Goal: Task Accomplishment & Management: Manage account settings

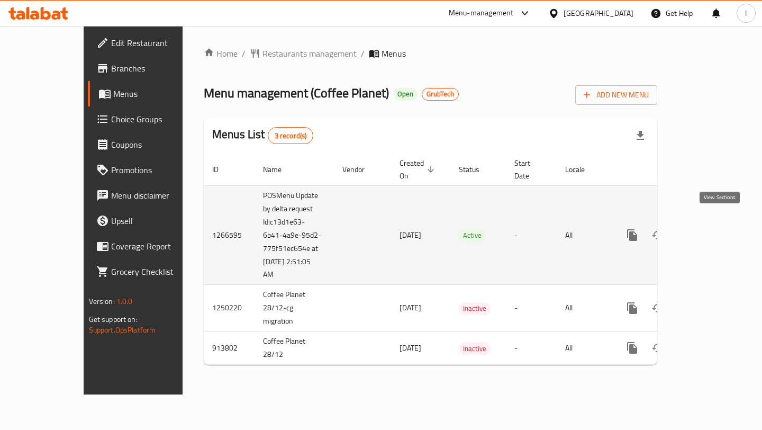
click at [715, 229] on icon "enhanced table" at bounding box center [709, 235] width 13 height 13
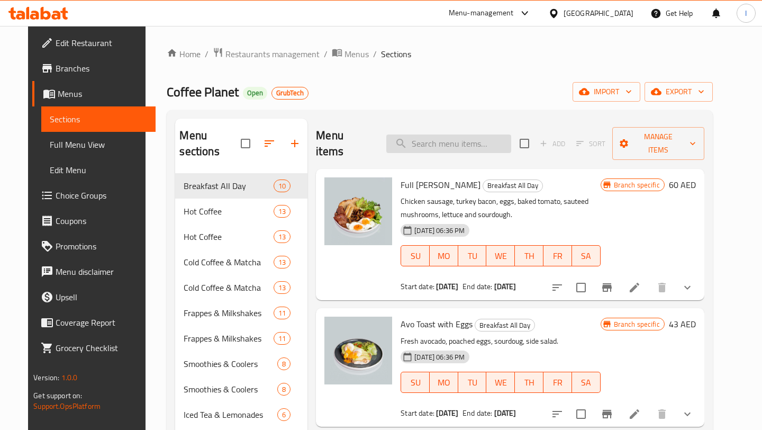
click at [477, 139] on input "search" at bounding box center [449, 143] width 125 height 19
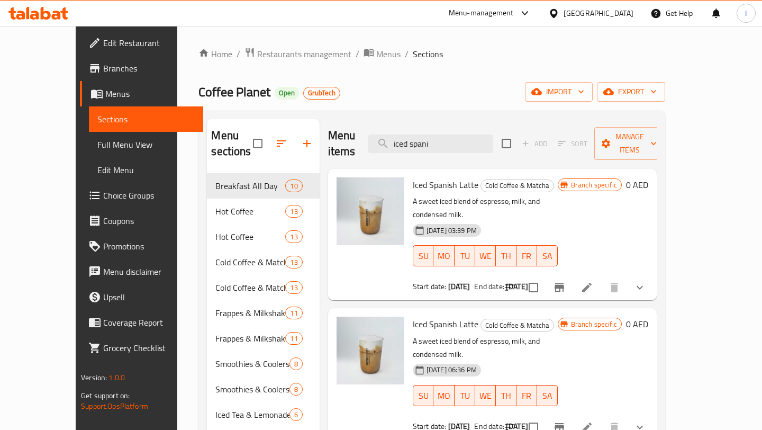
type input "iced spani"
click at [622, 180] on span "Branch specific" at bounding box center [594, 185] width 55 height 10
click at [564, 283] on icon "Branch-specific-item" at bounding box center [560, 287] width 10 height 8
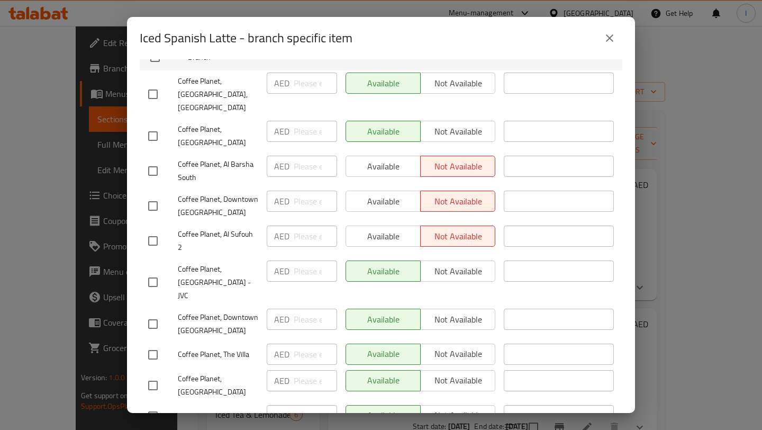
scroll to position [188, 0]
click at [143, 160] on input "checkbox" at bounding box center [153, 171] width 22 height 22
checkbox input "true"
click at [149, 195] on input "checkbox" at bounding box center [153, 206] width 22 height 22
checkbox input "true"
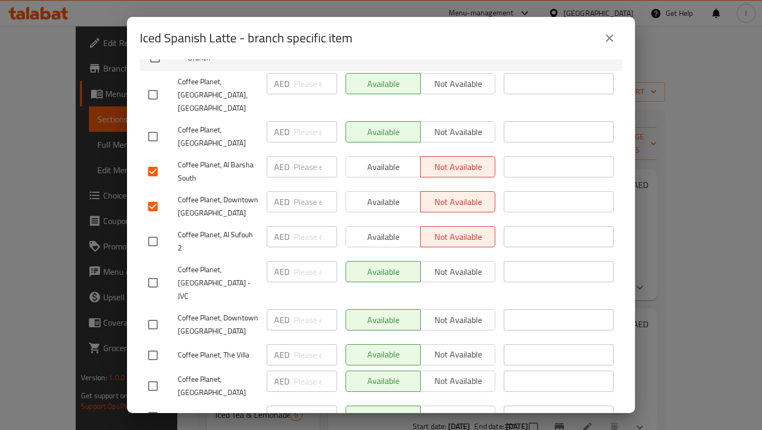
click at [155, 230] on input "checkbox" at bounding box center [153, 241] width 22 height 22
checkbox input "true"
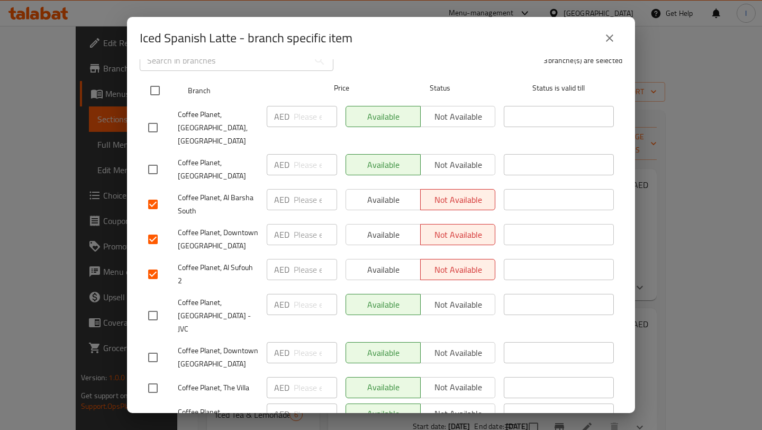
scroll to position [158, 0]
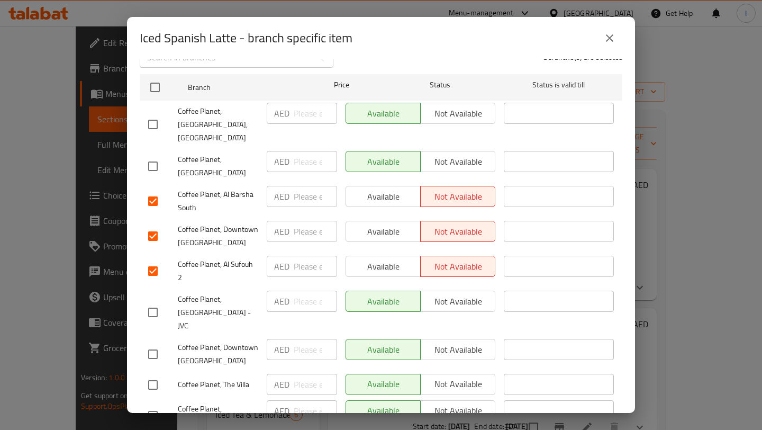
click at [387, 189] on span "Available" at bounding box center [384, 196] width 66 height 15
click at [381, 224] on span "Available" at bounding box center [384, 231] width 66 height 15
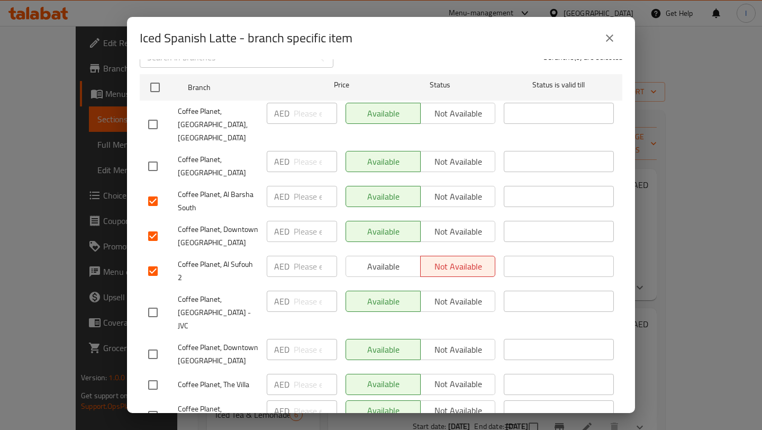
click at [382, 259] on span "Available" at bounding box center [384, 266] width 66 height 15
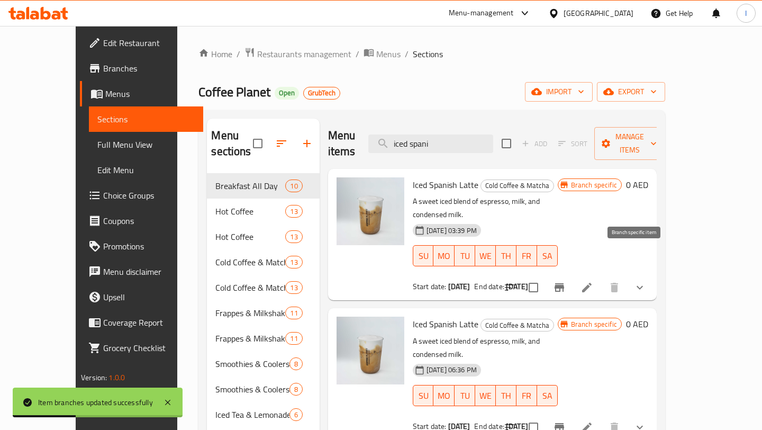
click at [566, 281] on icon "Branch-specific-item" at bounding box center [559, 287] width 13 height 13
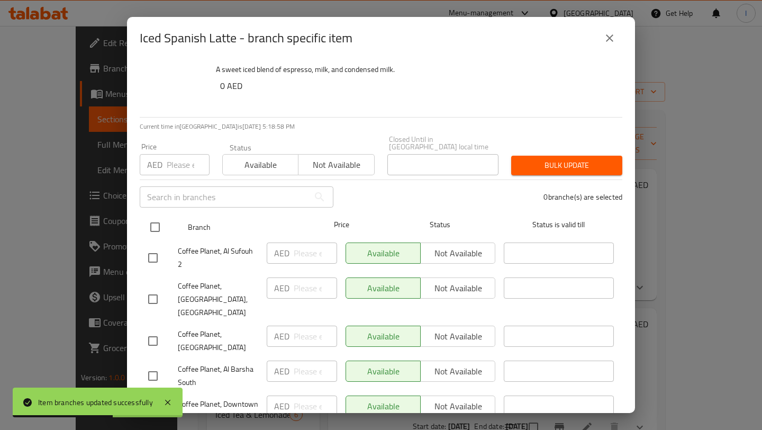
scroll to position [0, 0]
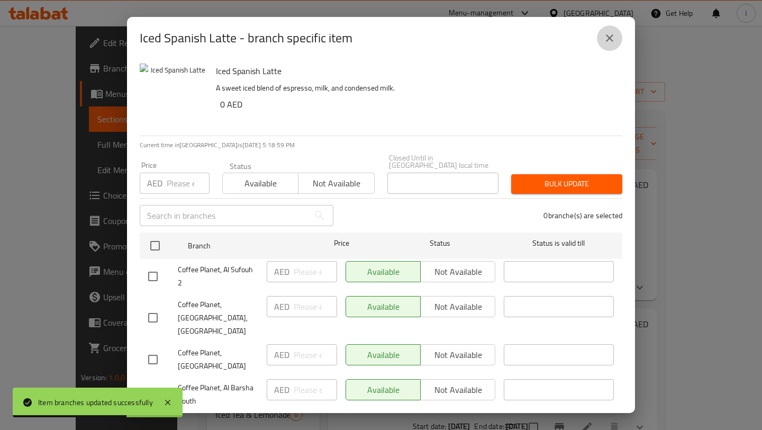
click at [610, 39] on icon "close" at bounding box center [609, 37] width 7 height 7
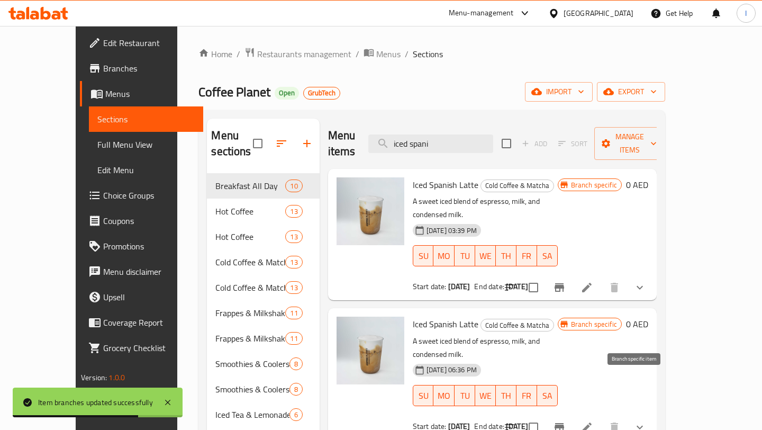
click at [564, 423] on icon "Branch-specific-item" at bounding box center [560, 427] width 10 height 8
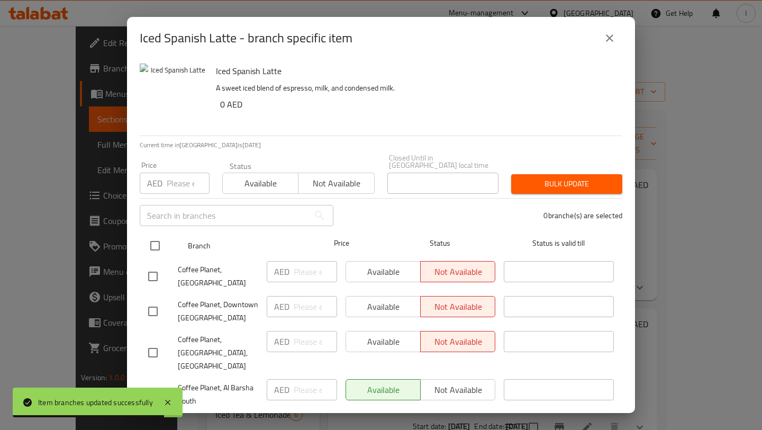
click at [155, 252] on input "checkbox" at bounding box center [155, 246] width 22 height 22
checkbox input "true"
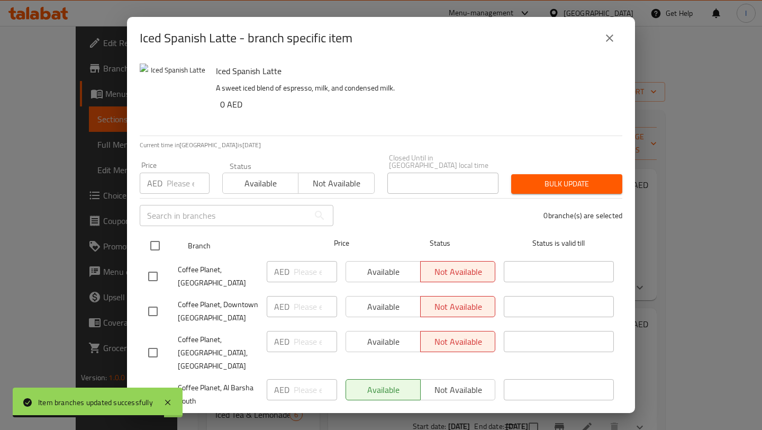
checkbox input "true"
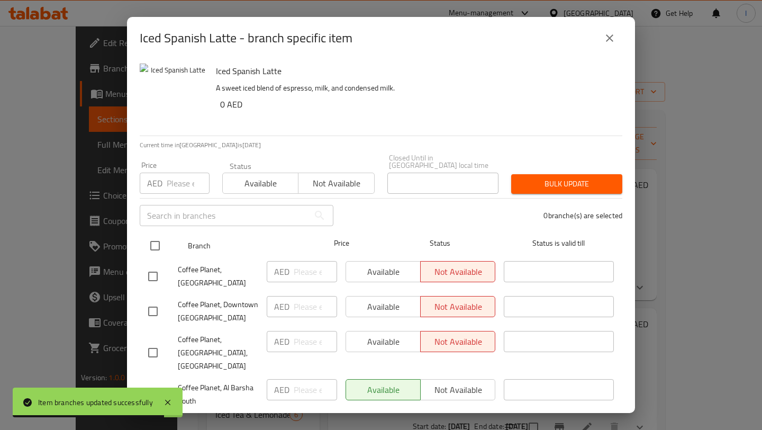
checkbox input "true"
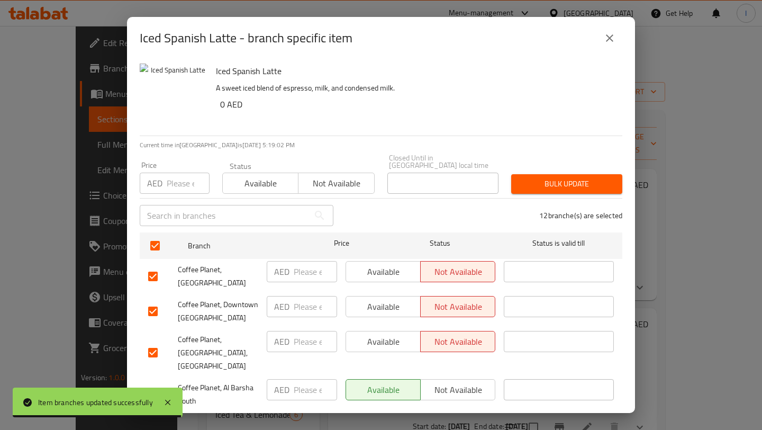
click at [385, 275] on span "Available" at bounding box center [384, 271] width 66 height 15
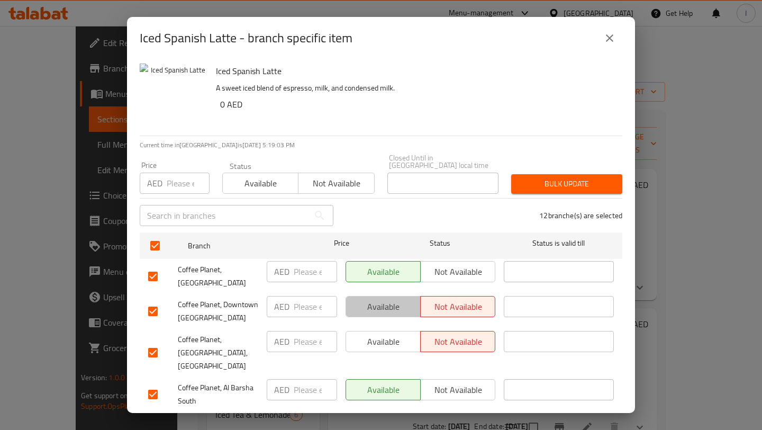
click at [387, 303] on span "Available" at bounding box center [384, 306] width 66 height 15
click at [387, 334] on span "Available" at bounding box center [384, 341] width 66 height 15
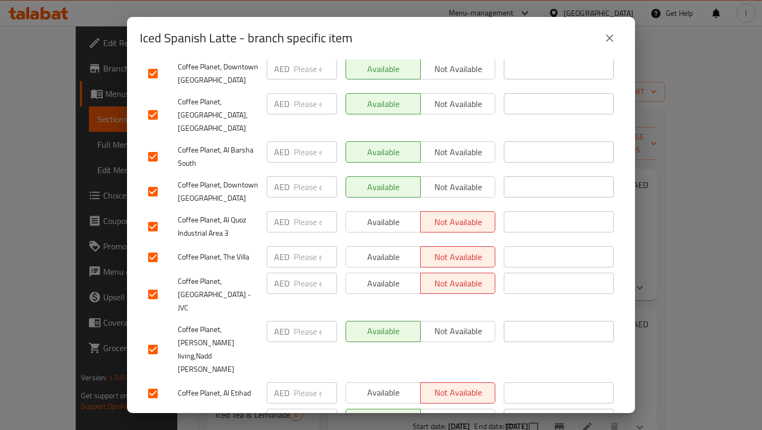
scroll to position [267, 0]
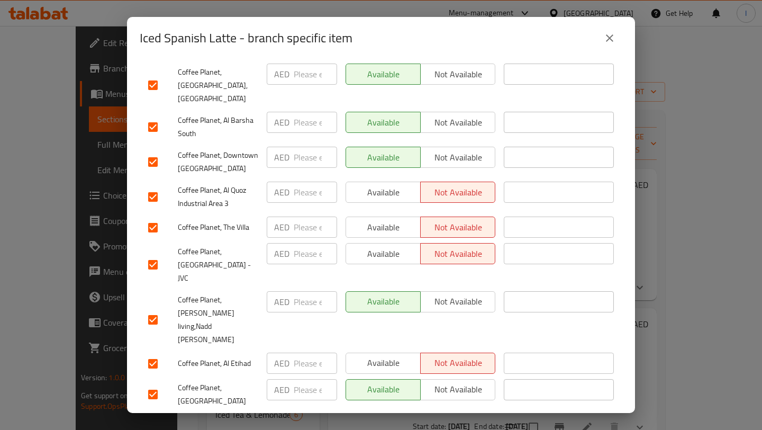
click at [374, 185] on span "Available" at bounding box center [384, 192] width 66 height 15
click at [374, 220] on span "Available" at bounding box center [384, 227] width 66 height 15
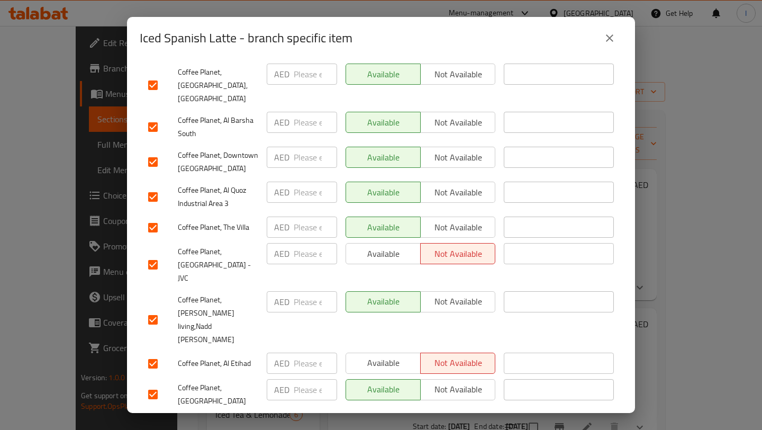
click at [374, 246] on span "Available" at bounding box center [384, 253] width 66 height 15
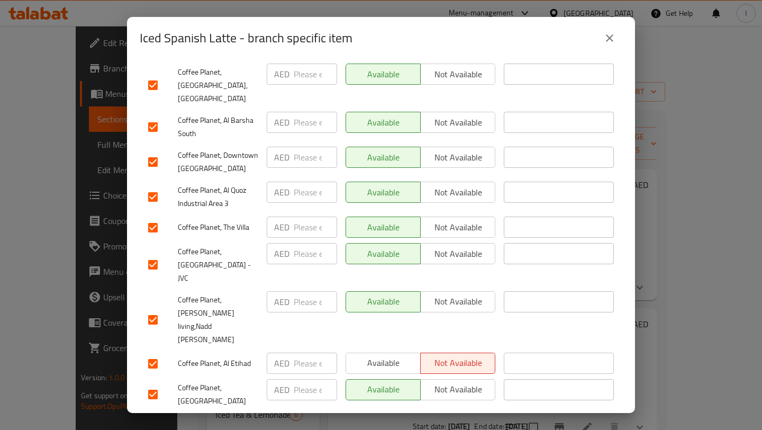
click at [381, 355] on span "Available" at bounding box center [384, 362] width 66 height 15
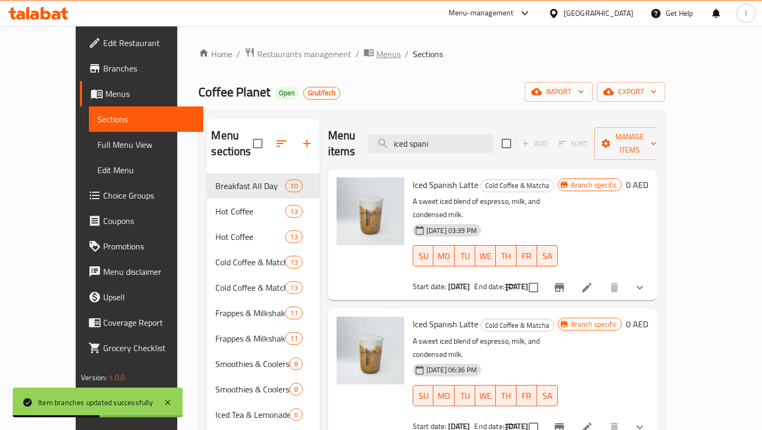
click at [376, 56] on span "Menus" at bounding box center [388, 54] width 24 height 13
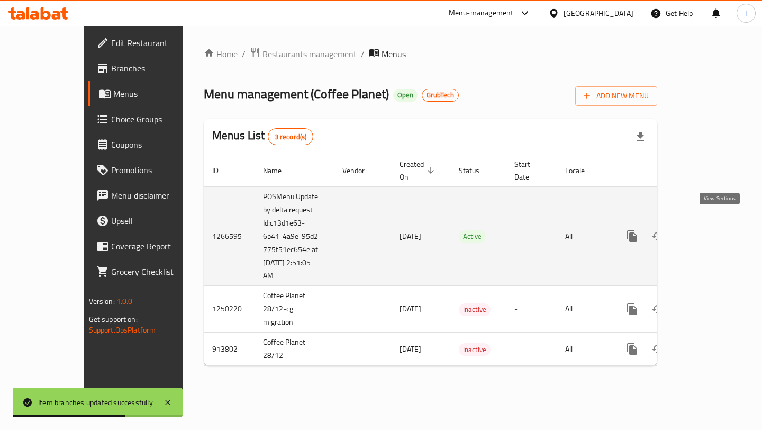
click at [715, 230] on icon "enhanced table" at bounding box center [709, 236] width 13 height 13
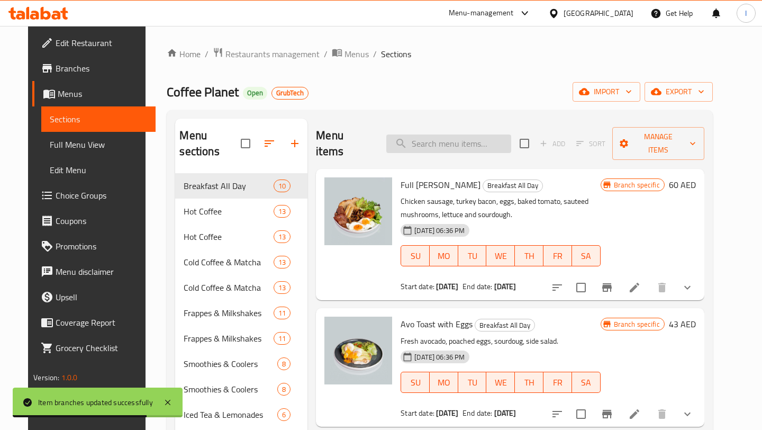
click at [438, 138] on input "search" at bounding box center [449, 143] width 125 height 19
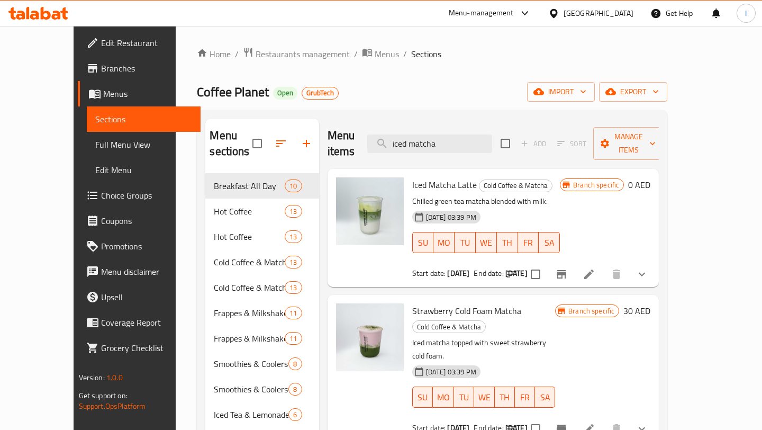
type input "iced matcha"
click at [567, 270] on icon "Branch-specific-item" at bounding box center [562, 274] width 10 height 8
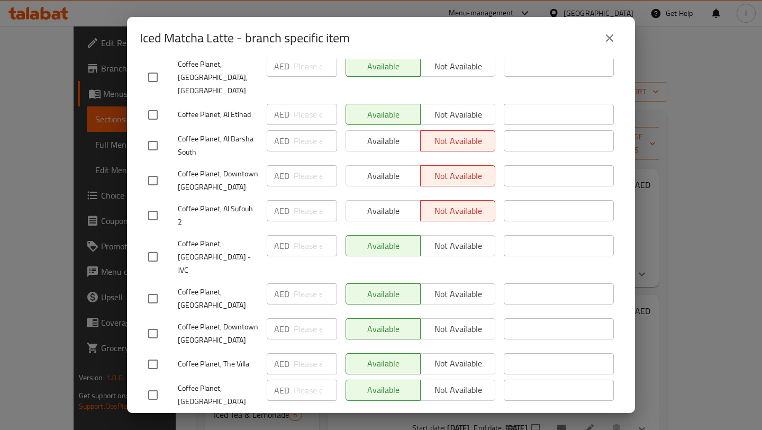
scroll to position [206, 0]
click at [376, 133] on div "Available Not available" at bounding box center [421, 139] width 150 height 21
click at [374, 129] on div "Available Not available" at bounding box center [421, 139] width 150 height 21
click at [376, 164] on div "Available Not available" at bounding box center [421, 174] width 150 height 21
click at [376, 167] on div "Available Not available" at bounding box center [421, 174] width 150 height 21
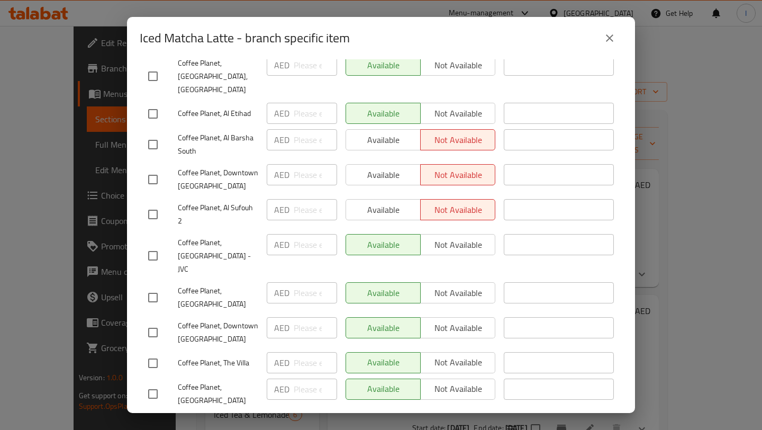
click at [373, 164] on div "Available Not available" at bounding box center [421, 174] width 150 height 21
click at [374, 129] on div "Available Not available" at bounding box center [421, 139] width 150 height 21
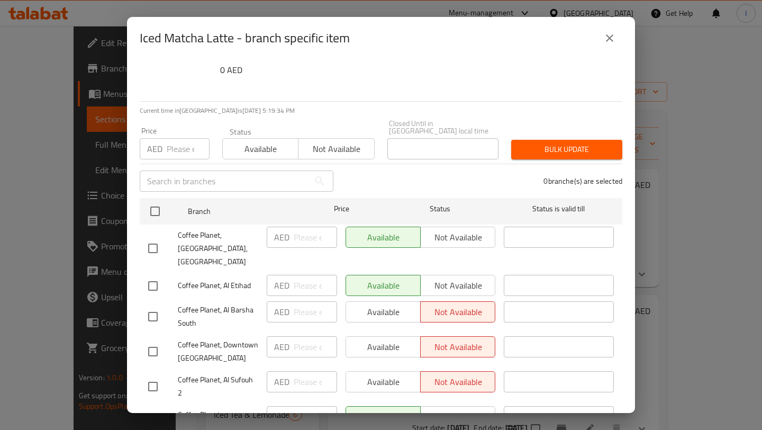
scroll to position [35, 0]
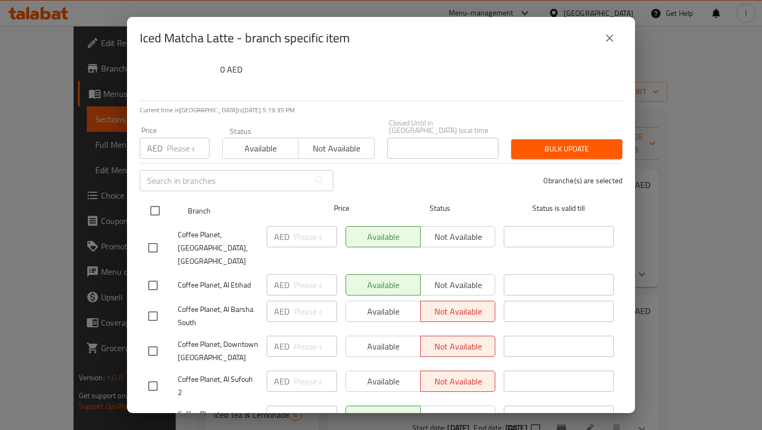
click at [159, 206] on input "checkbox" at bounding box center [155, 211] width 22 height 22
checkbox input "true"
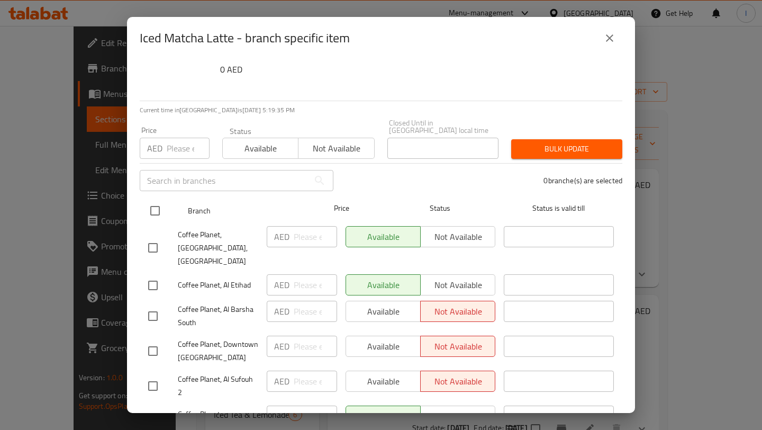
checkbox input "true"
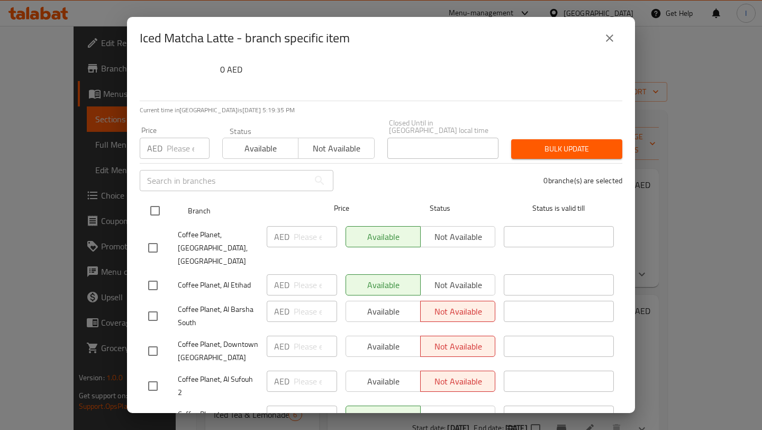
checkbox input "true"
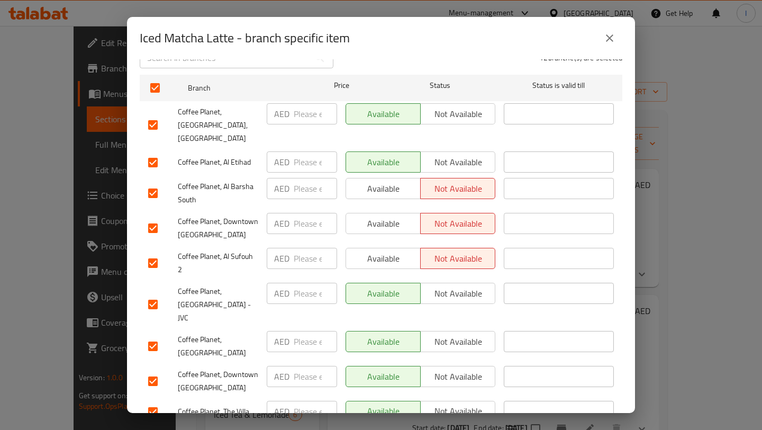
scroll to position [172, 0]
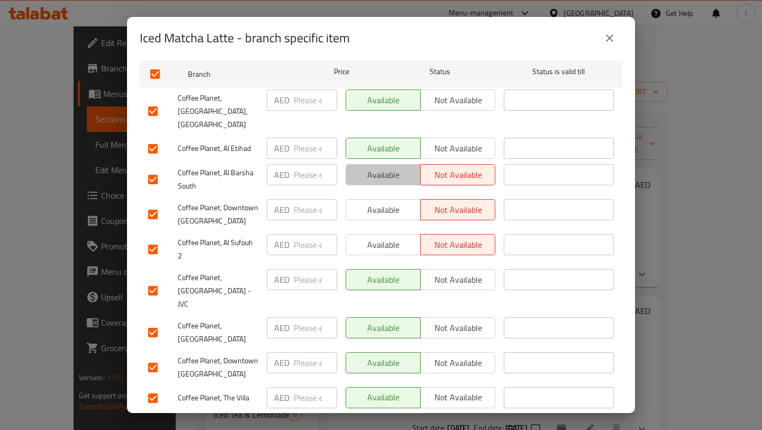
click at [383, 167] on span "Available" at bounding box center [384, 174] width 66 height 15
click at [381, 202] on span "Available" at bounding box center [384, 209] width 66 height 15
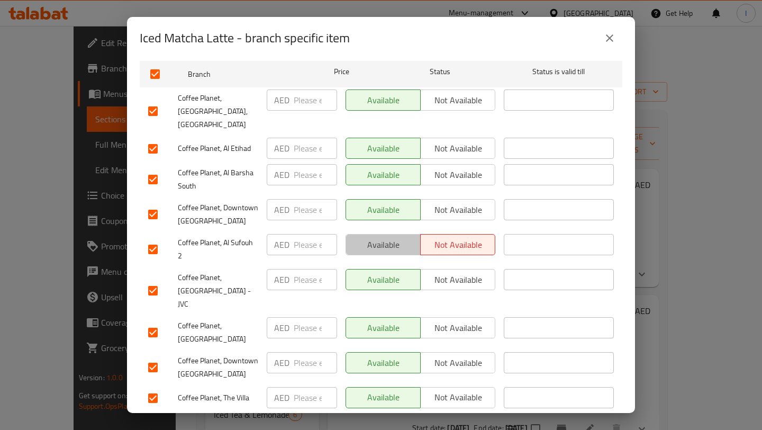
click at [378, 237] on span "Available" at bounding box center [384, 244] width 66 height 15
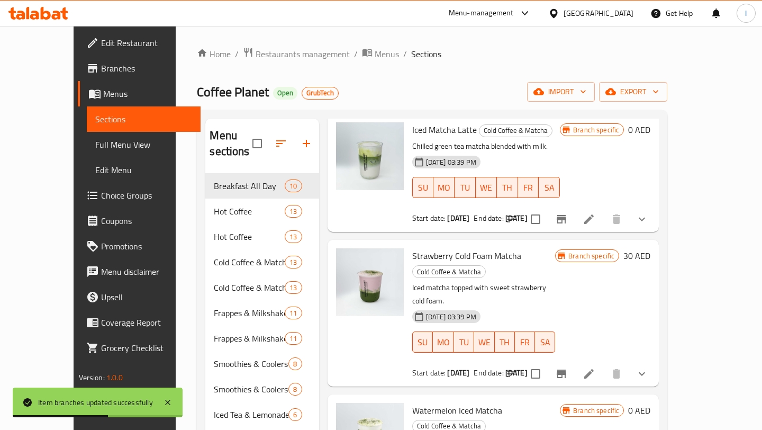
scroll to position [0, 0]
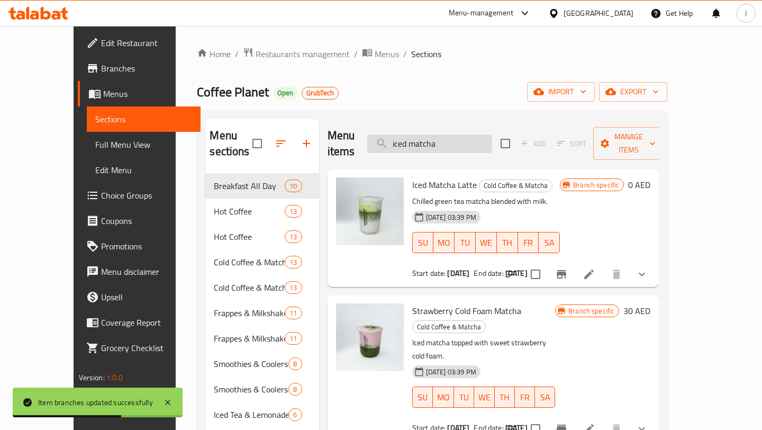
click at [472, 139] on input "iced matcha" at bounding box center [429, 143] width 125 height 19
type input "i"
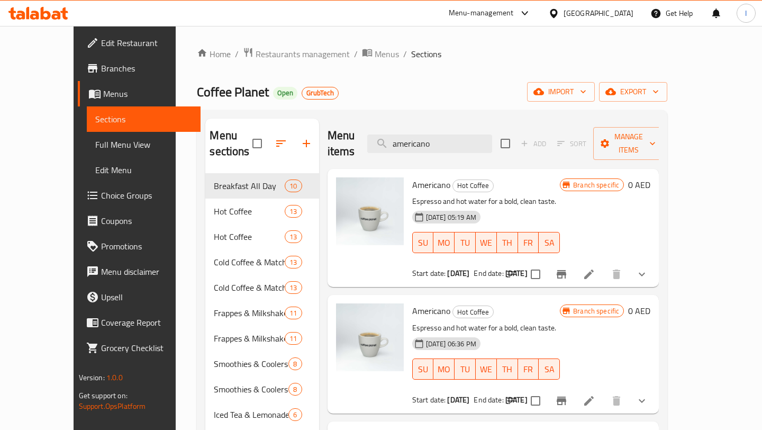
type input "americano"
click at [568, 268] on icon "Branch-specific-item" at bounding box center [561, 274] width 13 height 13
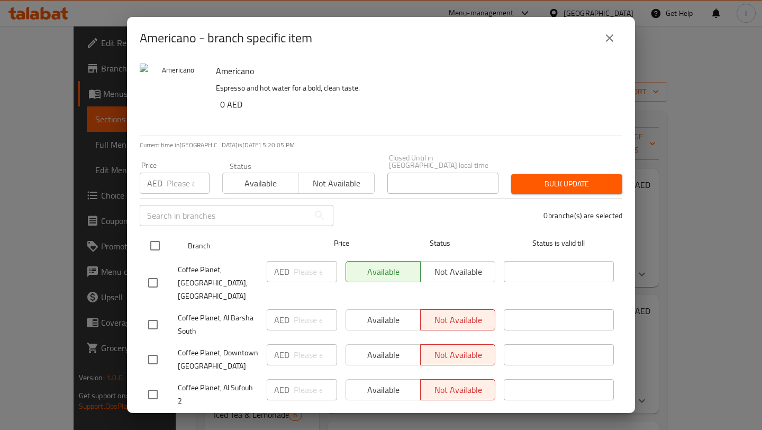
click at [158, 243] on input "checkbox" at bounding box center [155, 246] width 22 height 22
checkbox input "true"
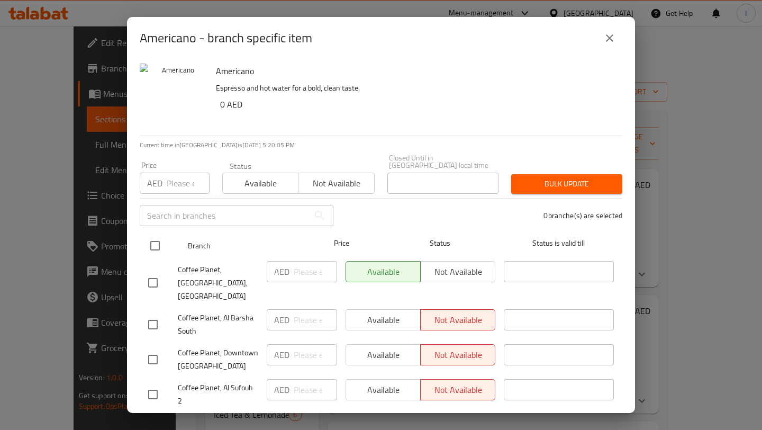
checkbox input "true"
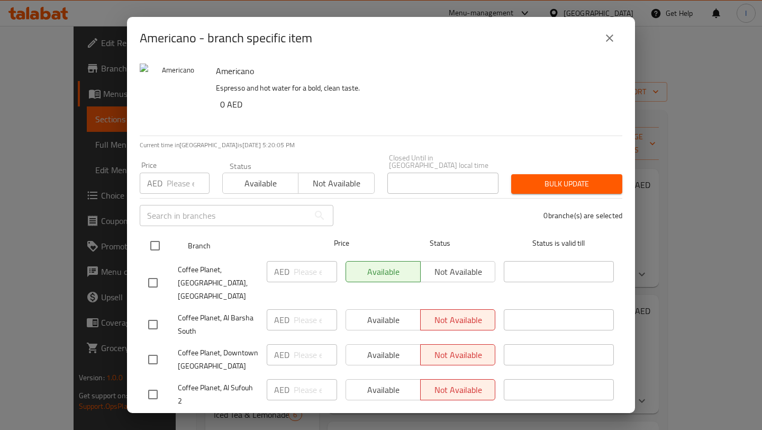
checkbox input "true"
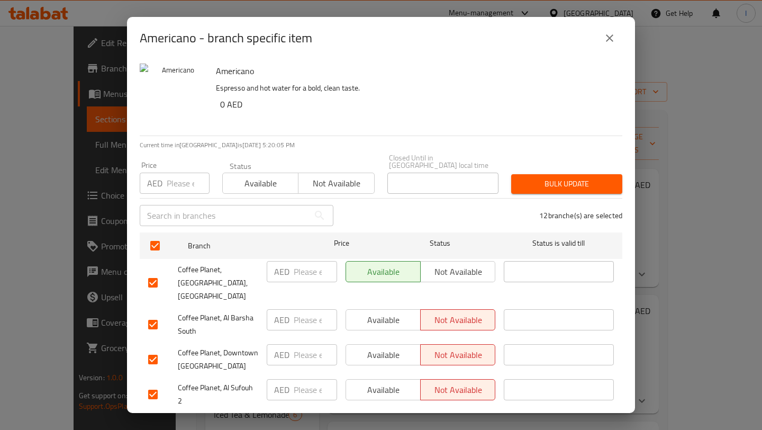
click at [361, 312] on span "Available" at bounding box center [384, 319] width 66 height 15
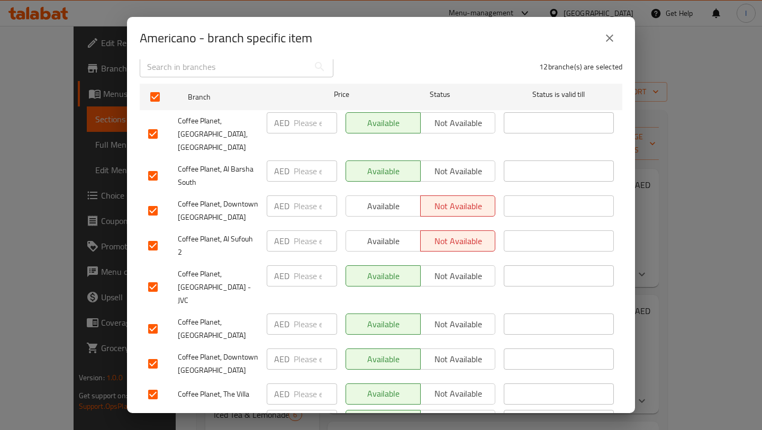
scroll to position [183, 0]
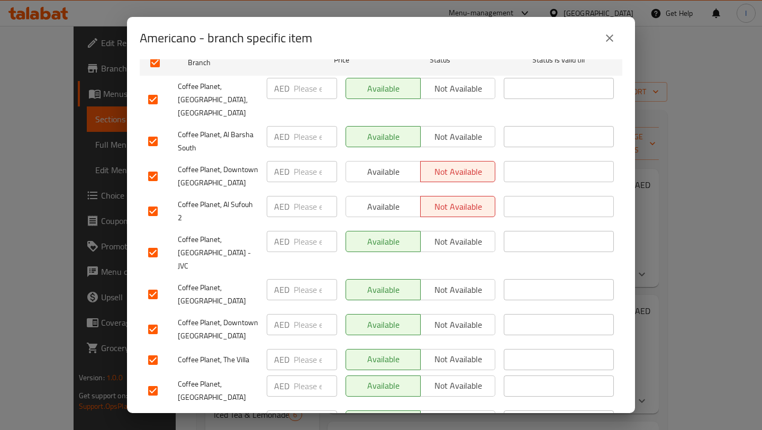
click at [395, 164] on span "Available" at bounding box center [384, 171] width 66 height 15
click at [395, 199] on span "Available" at bounding box center [384, 206] width 66 height 15
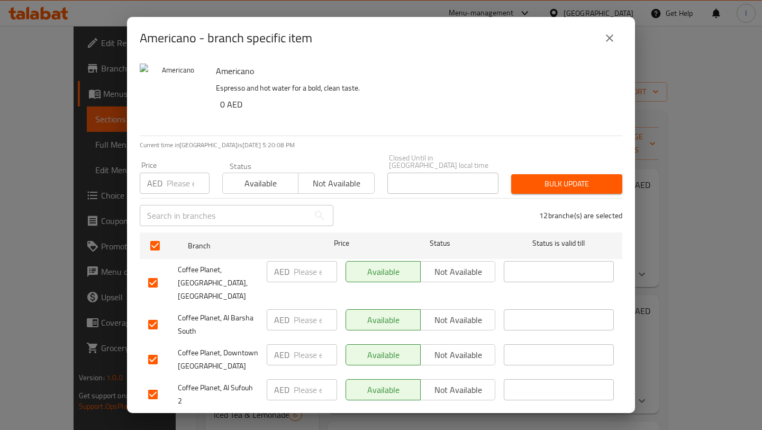
scroll to position [267, 0]
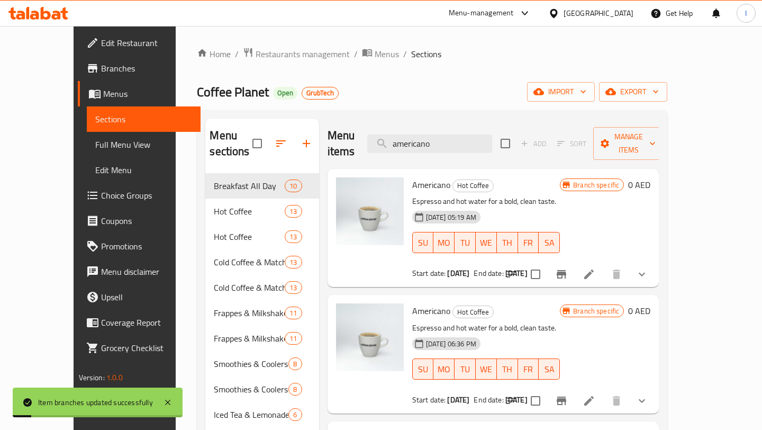
scroll to position [55, 0]
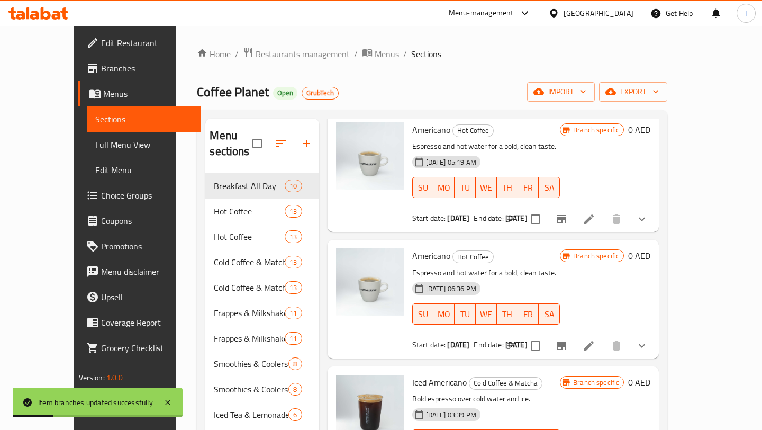
click at [568, 339] on icon "Branch-specific-item" at bounding box center [561, 345] width 13 height 13
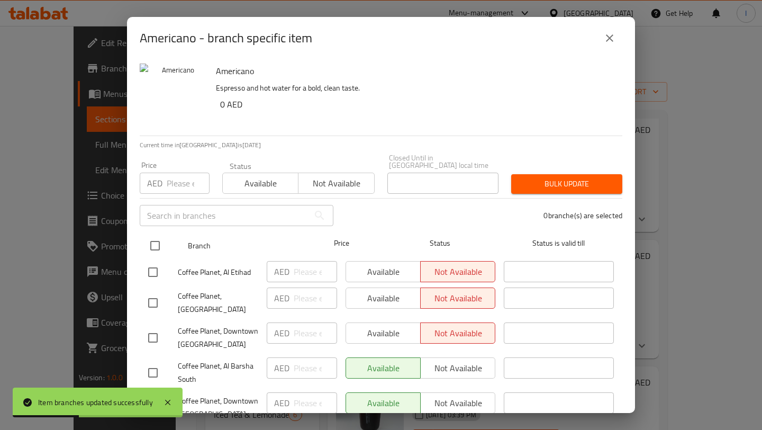
click at [157, 243] on input "checkbox" at bounding box center [155, 246] width 22 height 22
checkbox input "true"
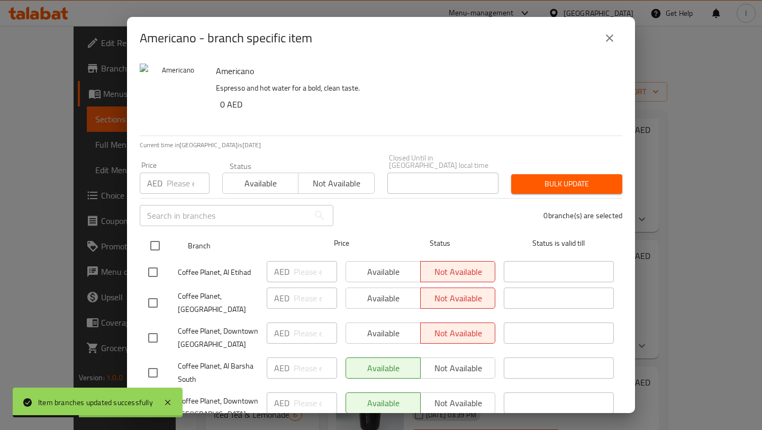
checkbox input "true"
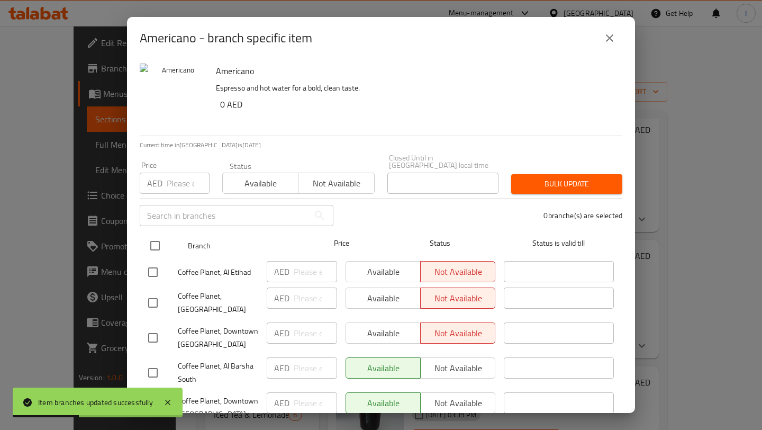
checkbox input "true"
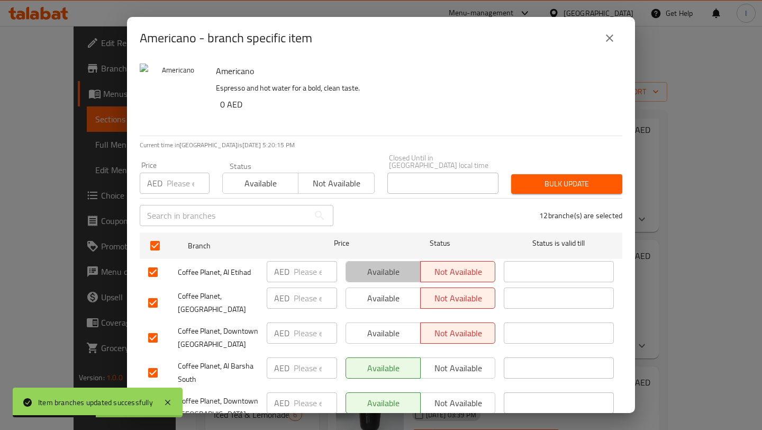
click at [390, 267] on span "Available" at bounding box center [384, 271] width 66 height 15
click at [390, 302] on span "Available" at bounding box center [384, 298] width 66 height 15
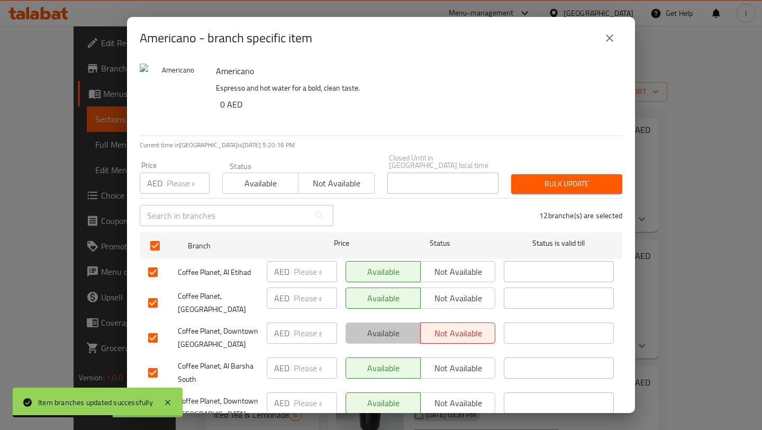
click at [390, 326] on span "Available" at bounding box center [384, 333] width 66 height 15
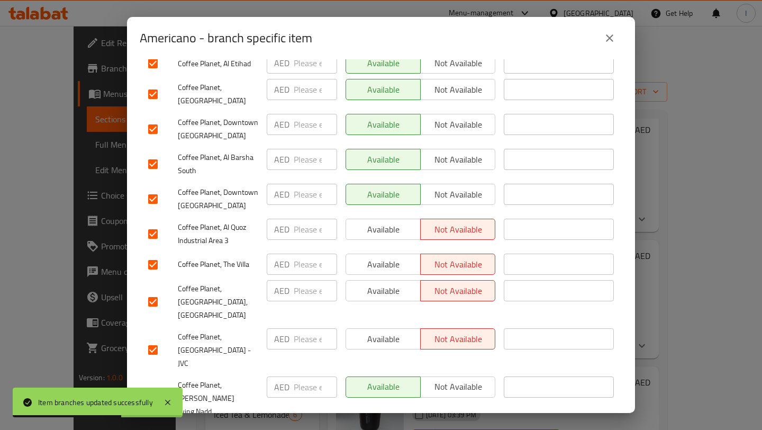
scroll to position [267, 0]
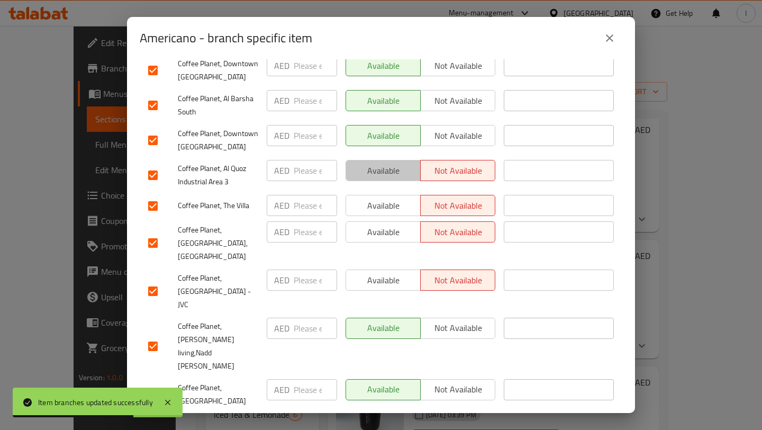
click at [391, 163] on span "Available" at bounding box center [384, 170] width 66 height 15
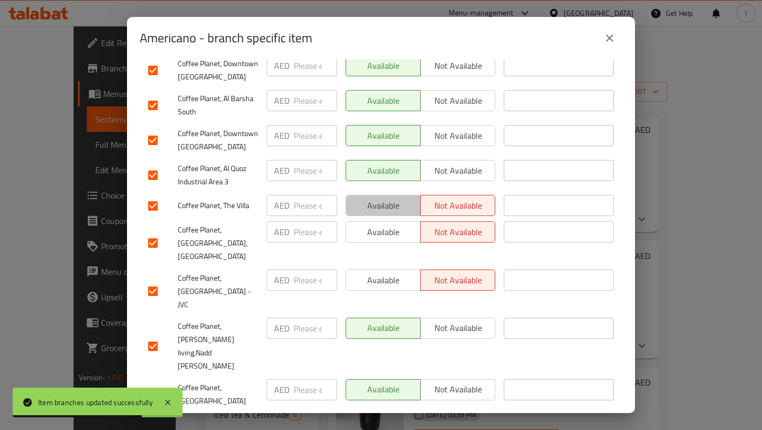
click at [383, 201] on span "Available" at bounding box center [384, 205] width 66 height 15
click at [374, 265] on div "Available Not available" at bounding box center [421, 291] width 158 height 52
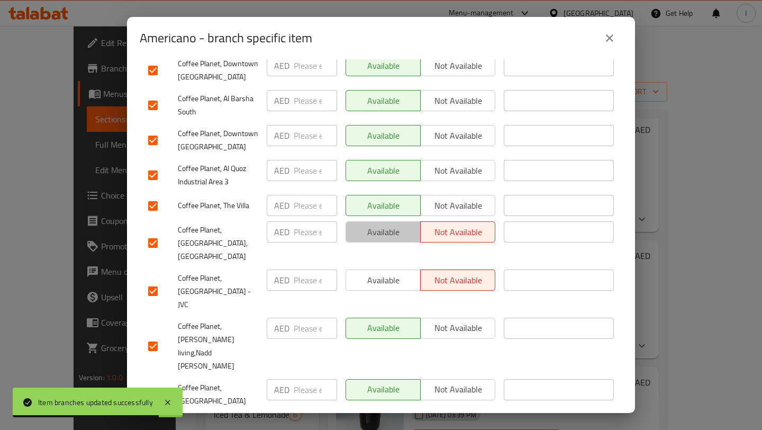
click at [372, 232] on button "Available" at bounding box center [383, 231] width 75 height 21
click at [375, 273] on span "Available" at bounding box center [384, 280] width 66 height 15
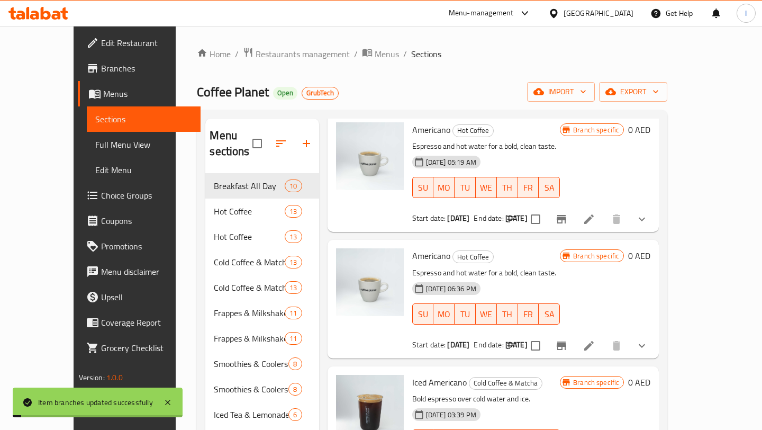
scroll to position [0, 0]
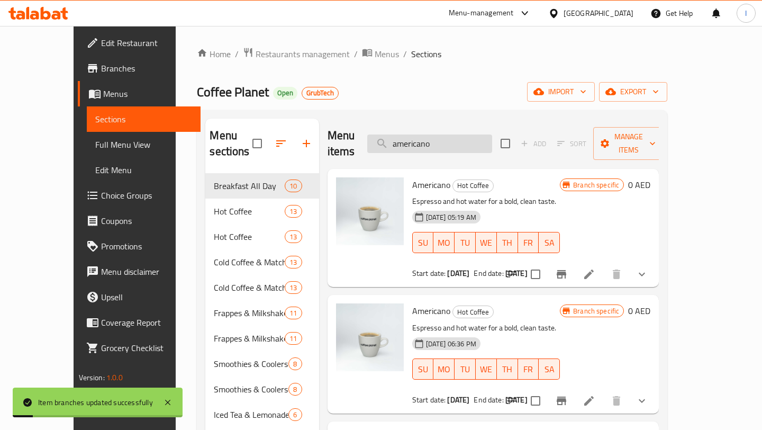
click at [482, 137] on input "americano" at bounding box center [429, 143] width 125 height 19
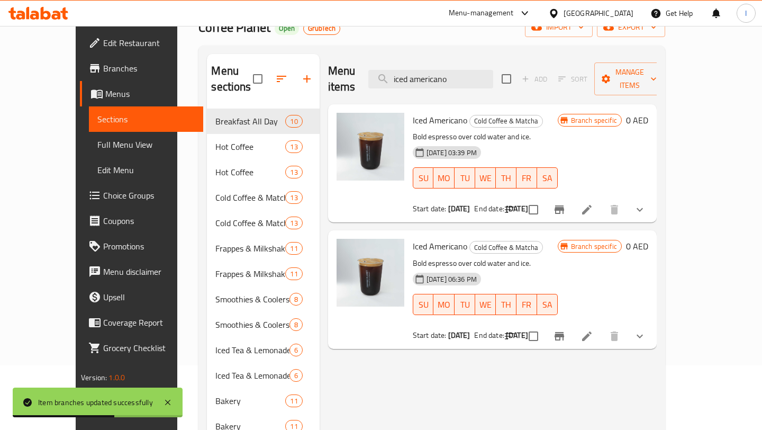
scroll to position [76, 0]
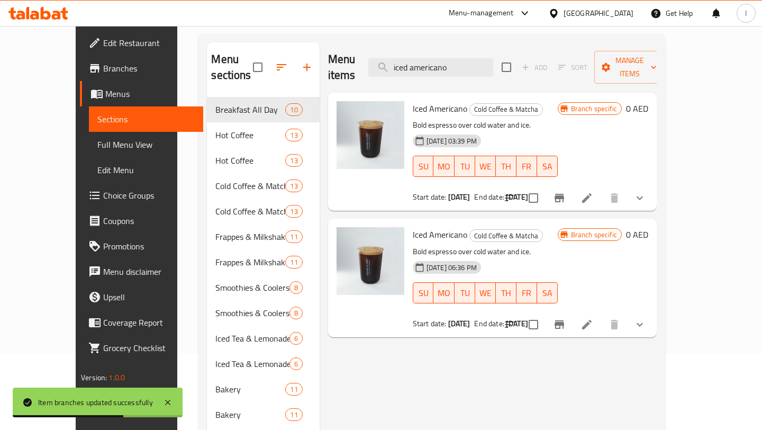
type input "iced americano"
click at [566, 192] on icon "Branch-specific-item" at bounding box center [559, 198] width 13 height 13
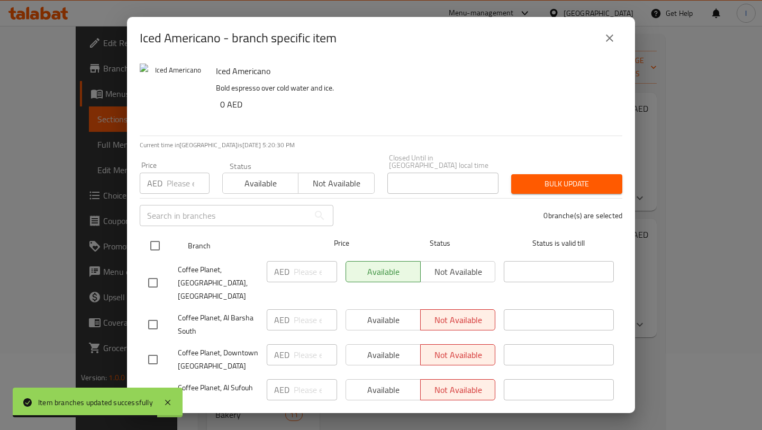
click at [160, 247] on input "checkbox" at bounding box center [155, 246] width 22 height 22
checkbox input "true"
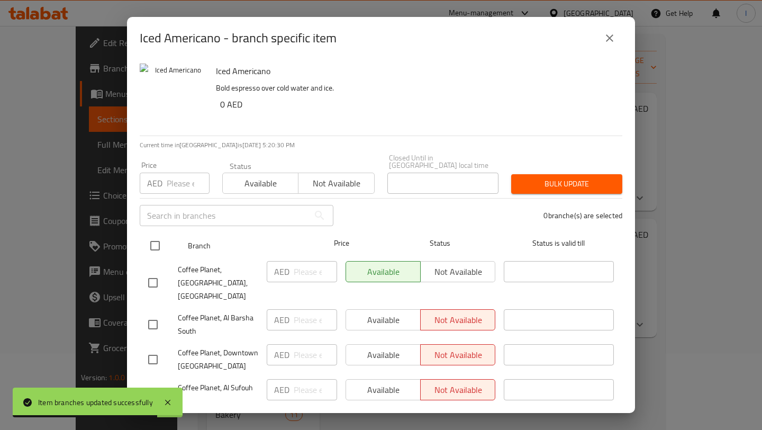
checkbox input "true"
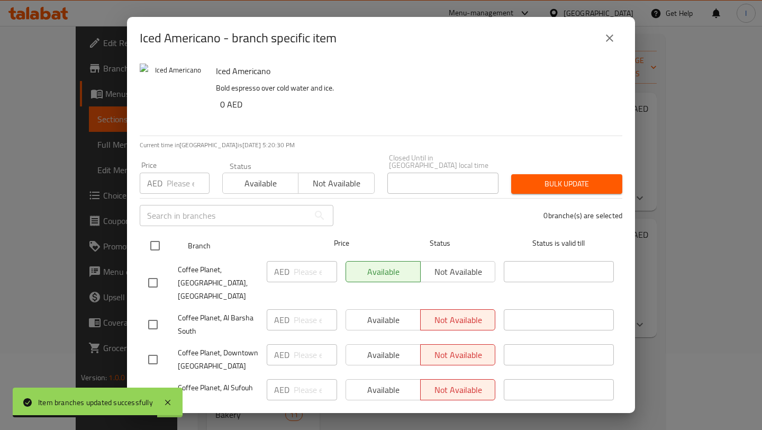
checkbox input "true"
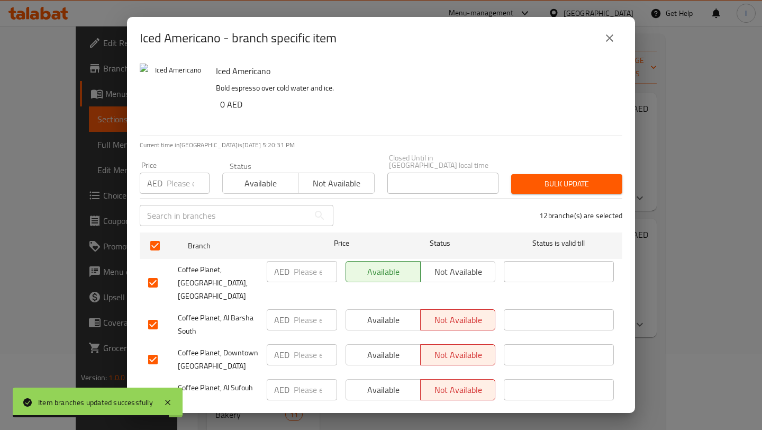
click at [392, 312] on span "Available" at bounding box center [384, 319] width 66 height 15
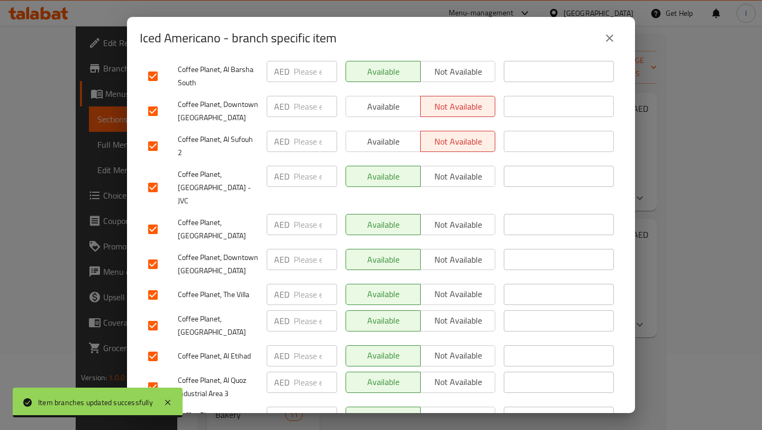
scroll to position [255, 0]
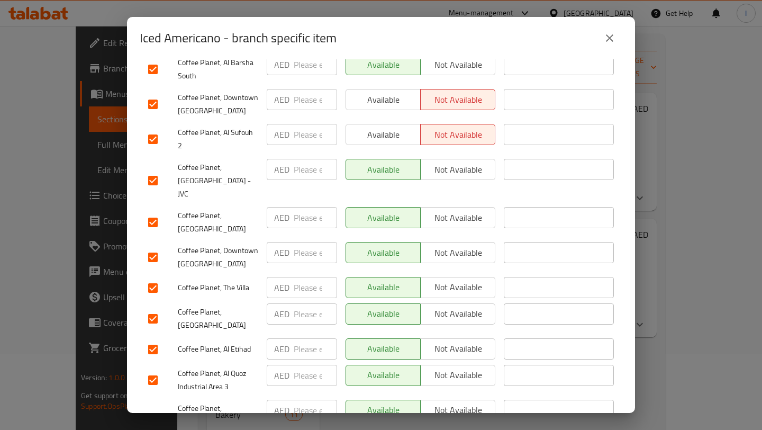
click at [388, 92] on span "Available" at bounding box center [384, 99] width 66 height 15
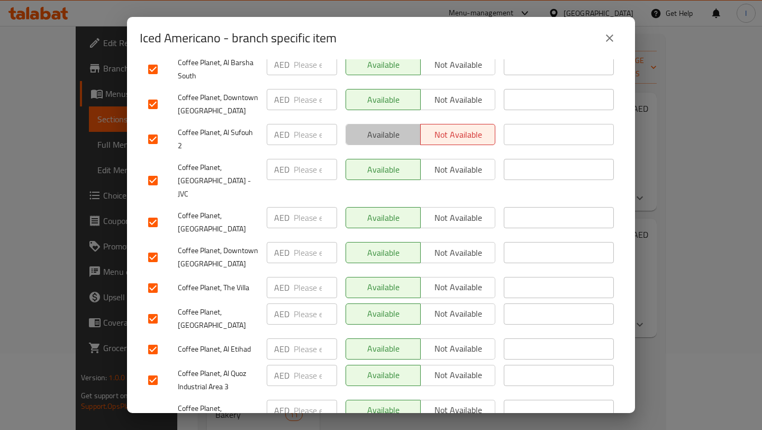
click at [387, 127] on span "Available" at bounding box center [384, 134] width 66 height 15
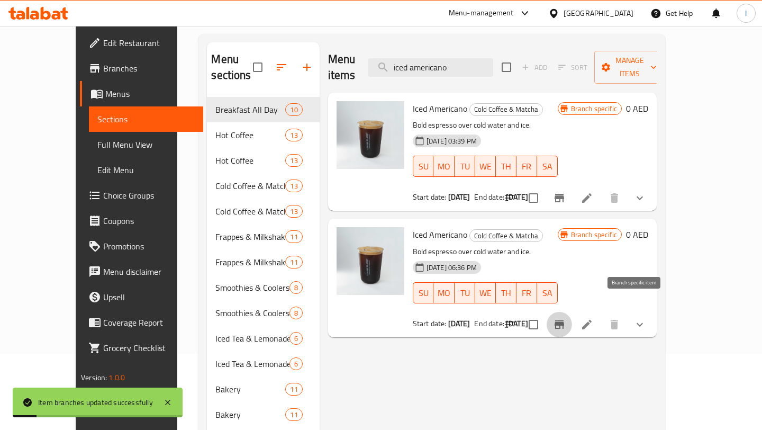
click at [564, 320] on icon "Branch-specific-item" at bounding box center [560, 324] width 10 height 8
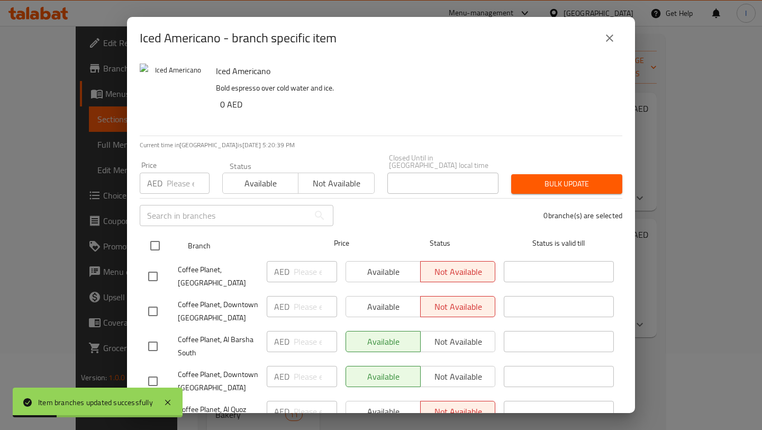
click at [156, 241] on input "checkbox" at bounding box center [155, 246] width 22 height 22
checkbox input "true"
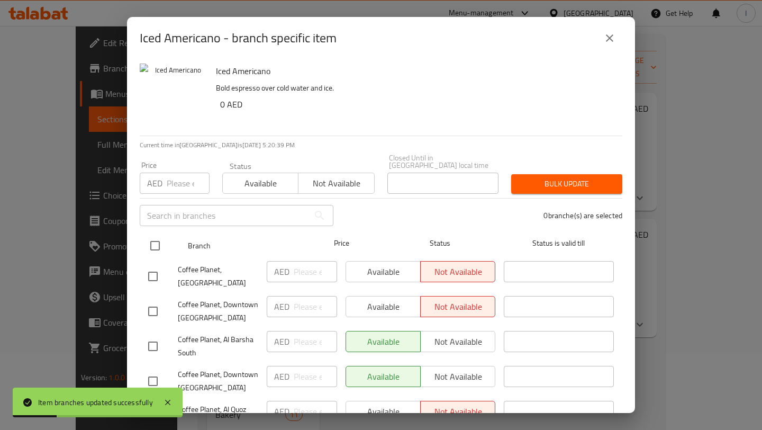
checkbox input "true"
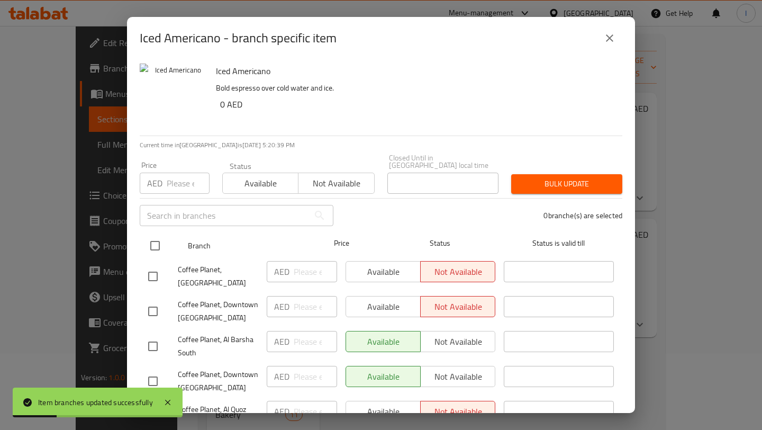
checkbox input "true"
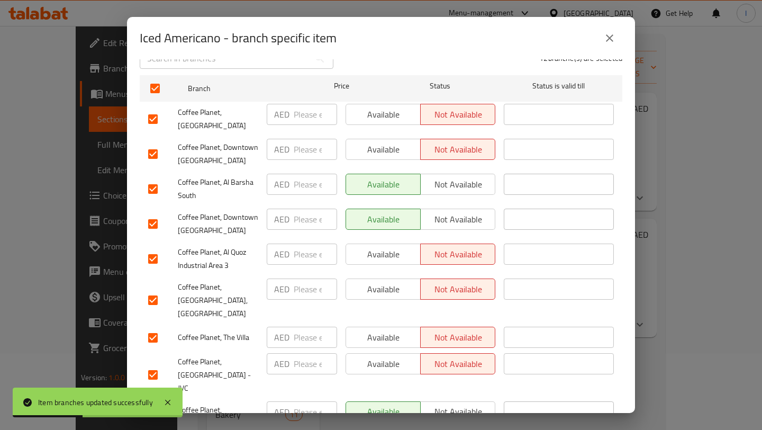
scroll to position [143, 0]
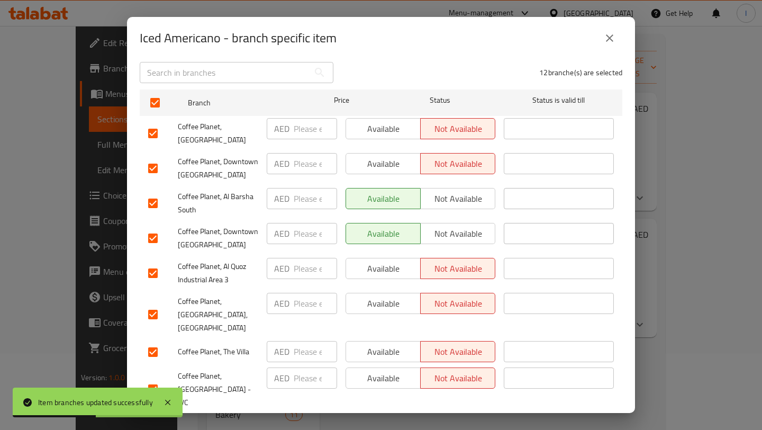
click at [371, 136] on span "Available" at bounding box center [384, 128] width 66 height 15
click at [372, 153] on button "Available" at bounding box center [383, 163] width 75 height 21
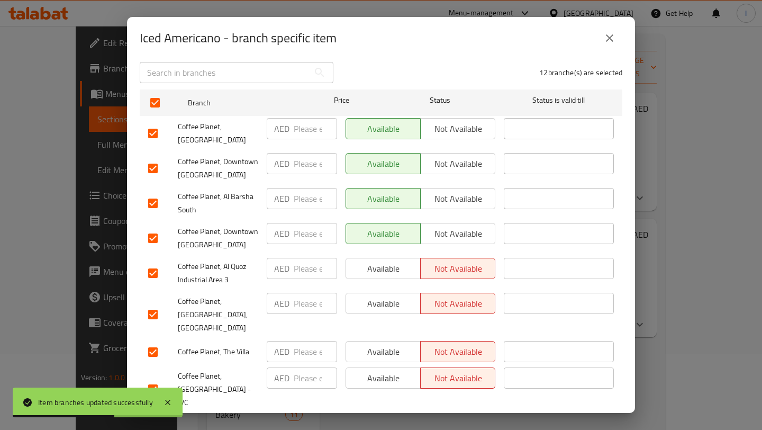
click at [376, 261] on span "Available" at bounding box center [384, 268] width 66 height 15
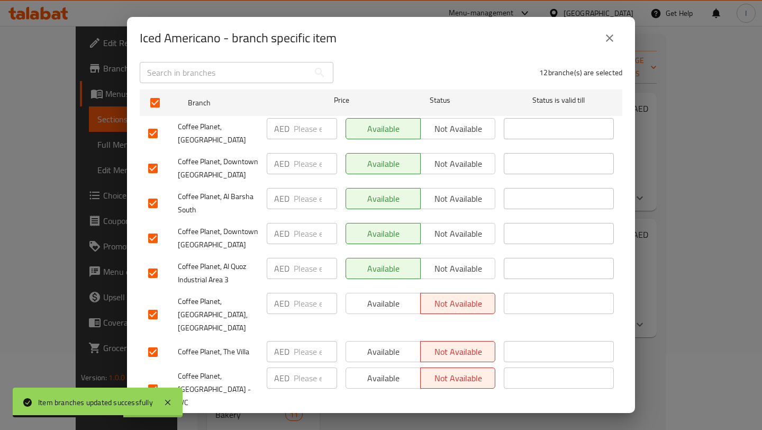
click at [377, 309] on div "Available Not available" at bounding box center [421, 315] width 158 height 52
click at [371, 296] on span "Available" at bounding box center [384, 303] width 66 height 15
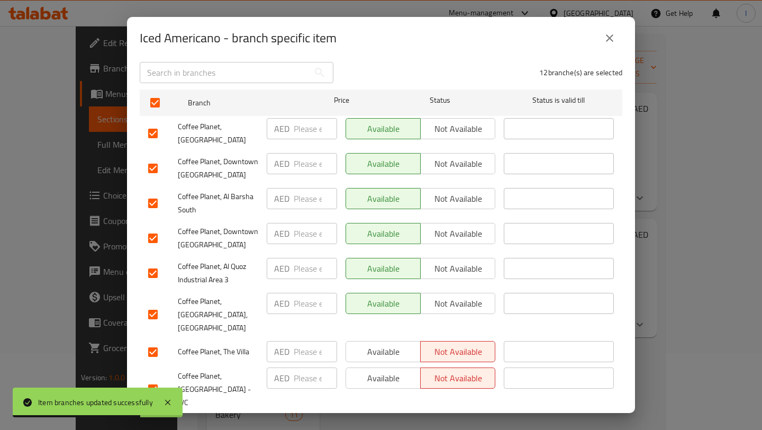
click at [374, 344] on span "Available" at bounding box center [384, 351] width 66 height 15
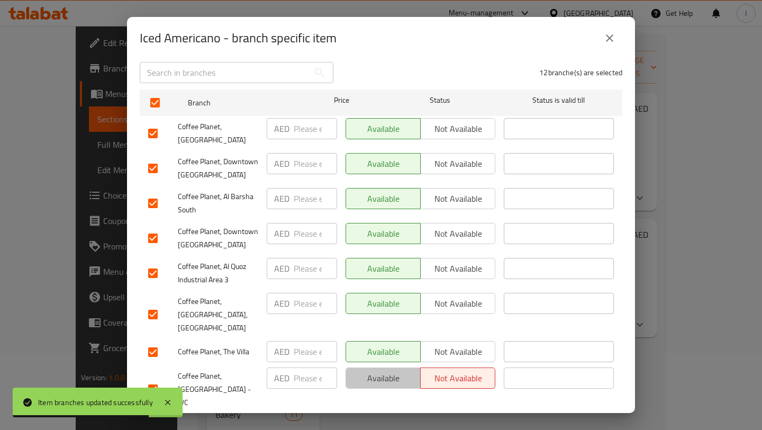
click at [375, 371] on span "Available" at bounding box center [384, 378] width 66 height 15
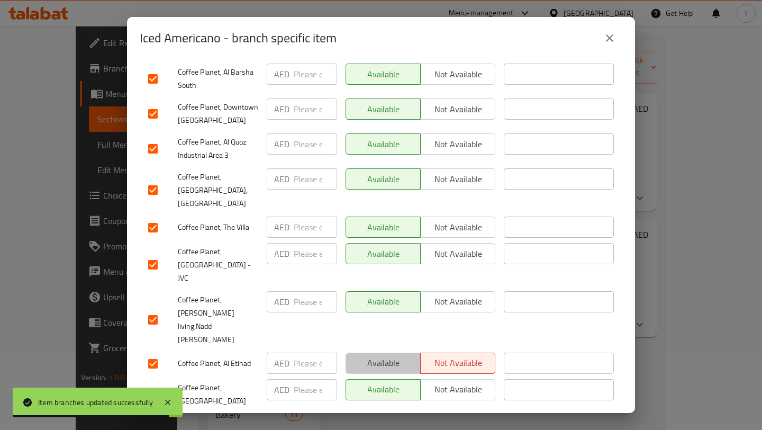
click at [383, 355] on span "Available" at bounding box center [384, 362] width 66 height 15
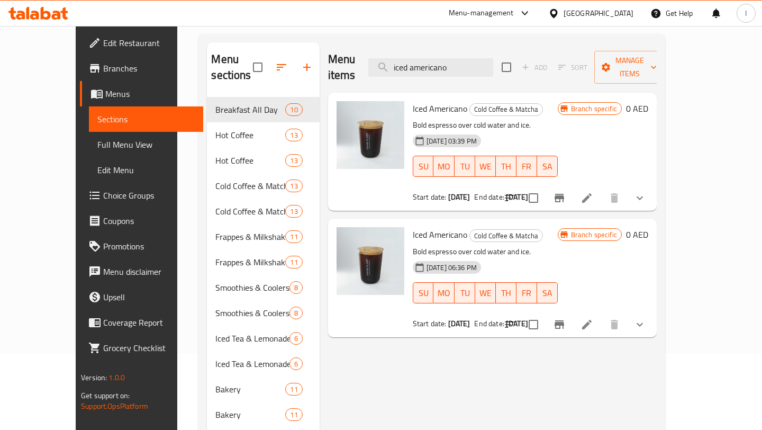
scroll to position [0, 0]
